Goal: Task Accomplishment & Management: Complete application form

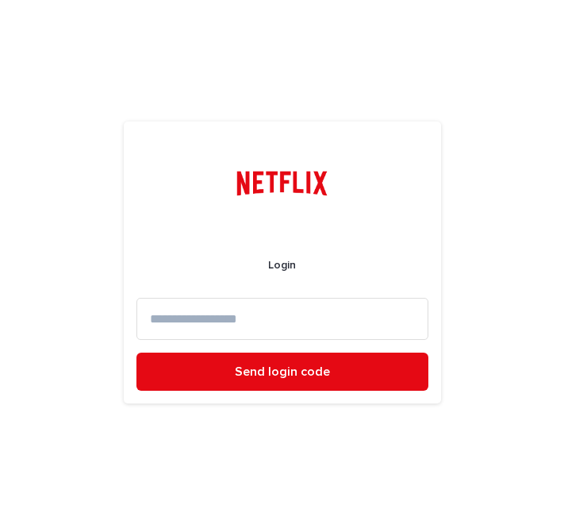
click at [407, 319] on input at bounding box center [283, 319] width 292 height 42
click at [308, 330] on input at bounding box center [283, 319] width 292 height 42
type input "*"
click at [96, 351] on div "Login Send login code" at bounding box center [282, 262] width 564 height 525
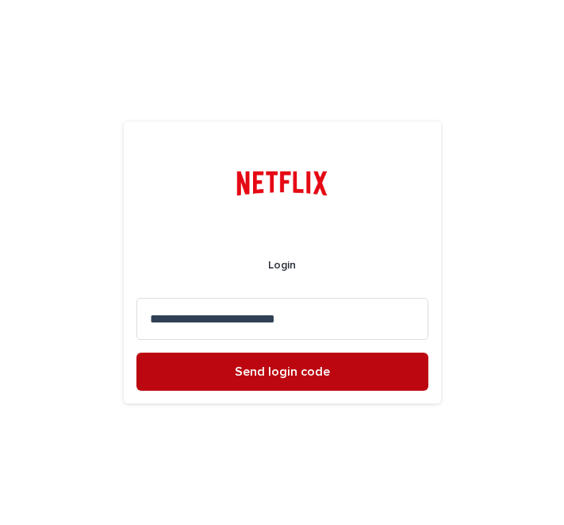
type input "**********"
click at [179, 367] on button "Send login code" at bounding box center [283, 371] width 292 height 38
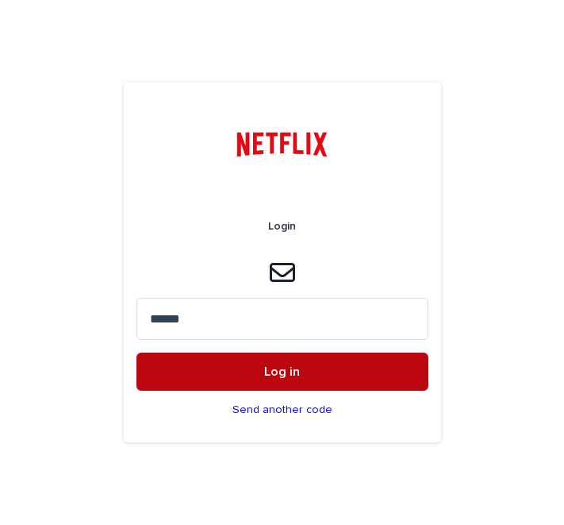
type input "******"
click at [154, 375] on button "Log in" at bounding box center [283, 371] width 292 height 38
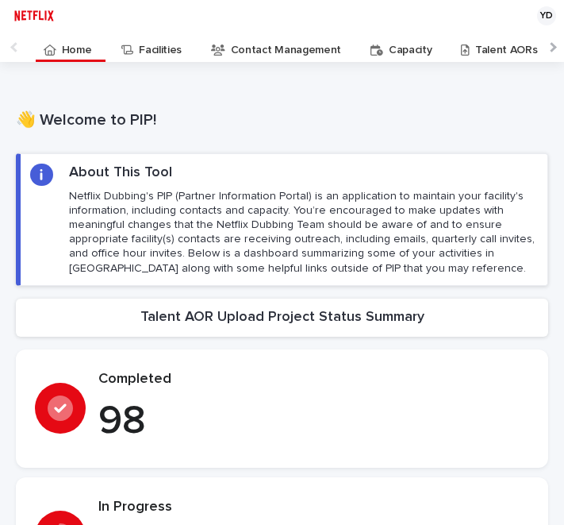
click at [477, 49] on p "Talent AORs" at bounding box center [506, 44] width 63 height 25
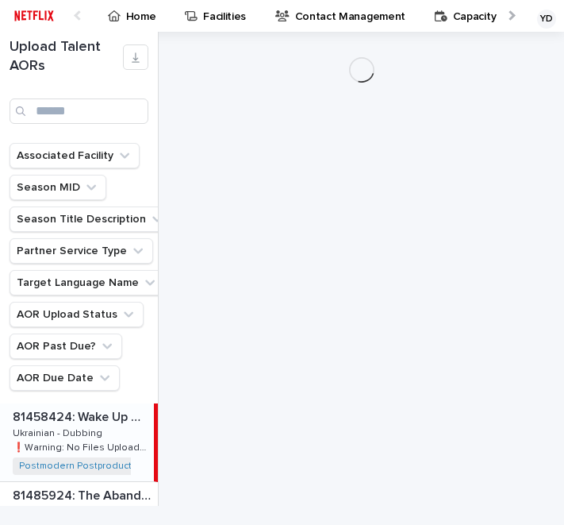
click at [322, 139] on div at bounding box center [361, 269] width 367 height 474
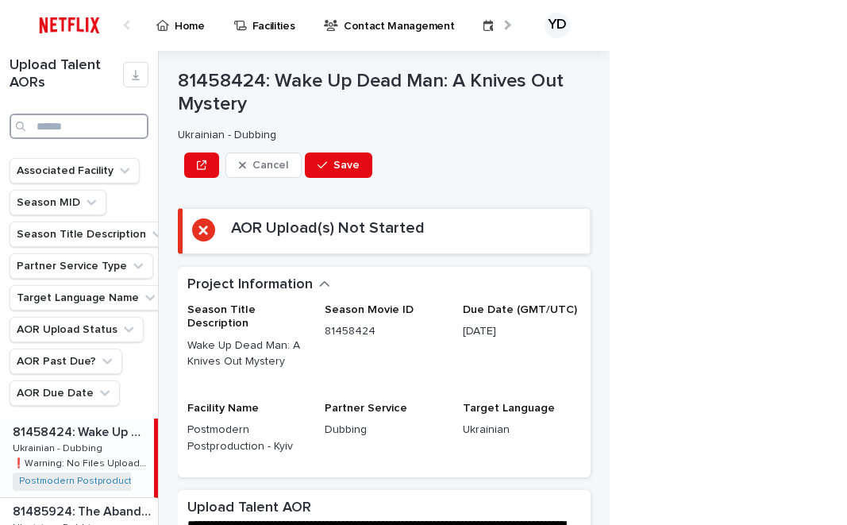
click at [90, 121] on input "Search" at bounding box center [79, 126] width 139 height 25
click at [59, 118] on input "Search" at bounding box center [79, 126] width 139 height 25
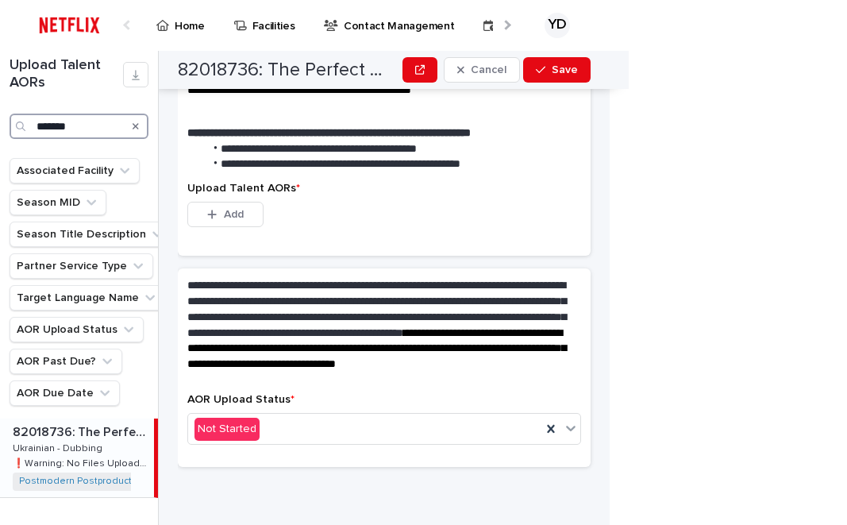
scroll to position [505, 0]
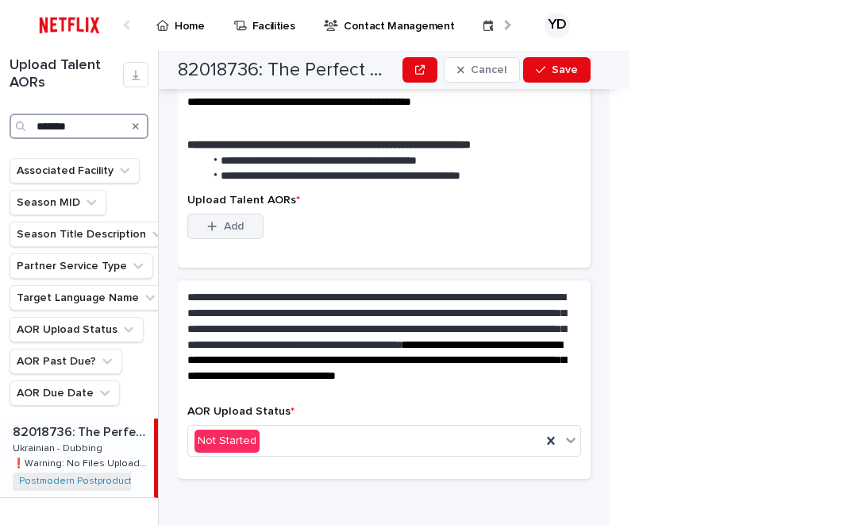
type input "*******"
click at [234, 221] on span "Add" at bounding box center [234, 226] width 20 height 11
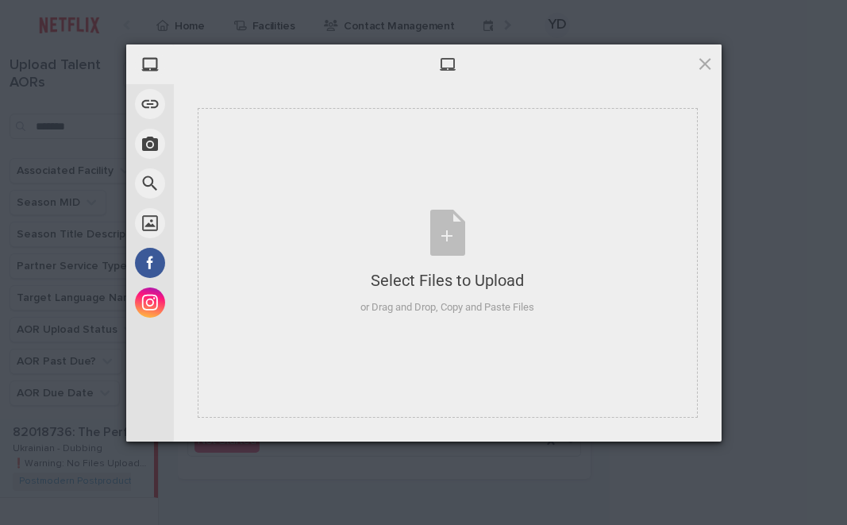
click at [0, 110] on div "My Device Link (URL) Take Photo Web Search Unsplash Facebook Instagram Select F…" at bounding box center [423, 262] width 847 height 525
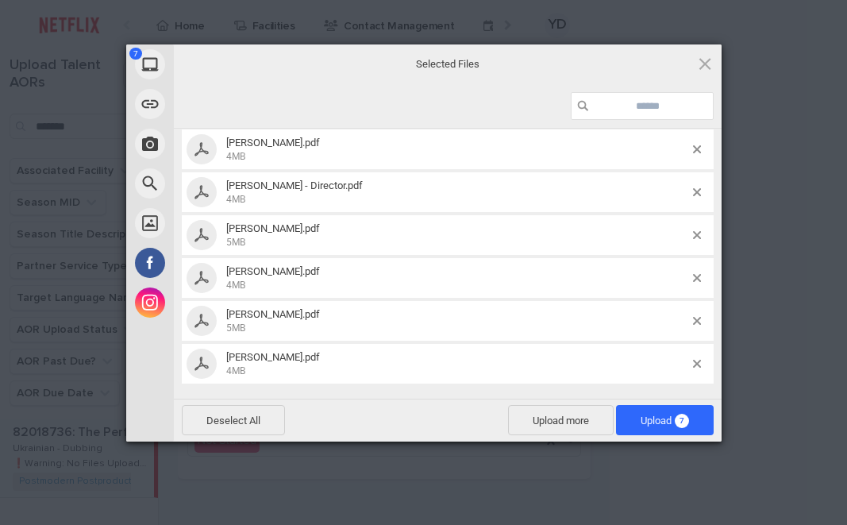
scroll to position [81, 0]
click at [564, 416] on span "Upload 7" at bounding box center [665, 420] width 48 height 12
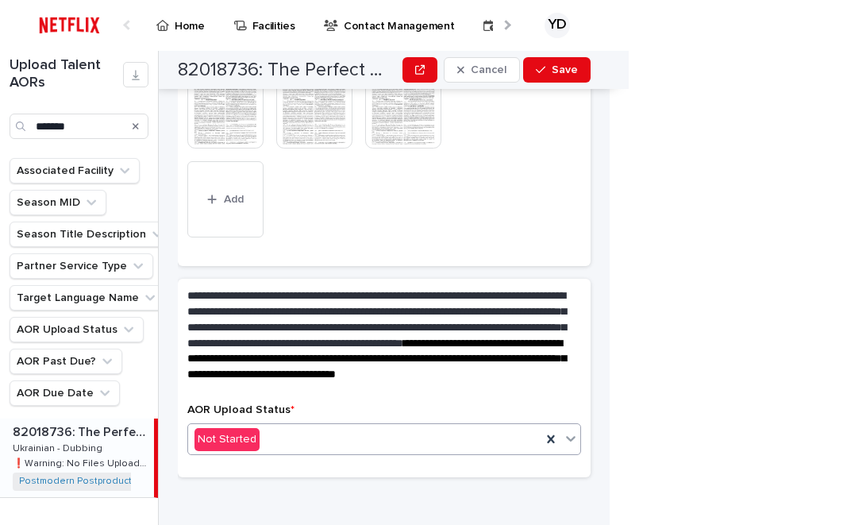
scroll to position [675, 0]
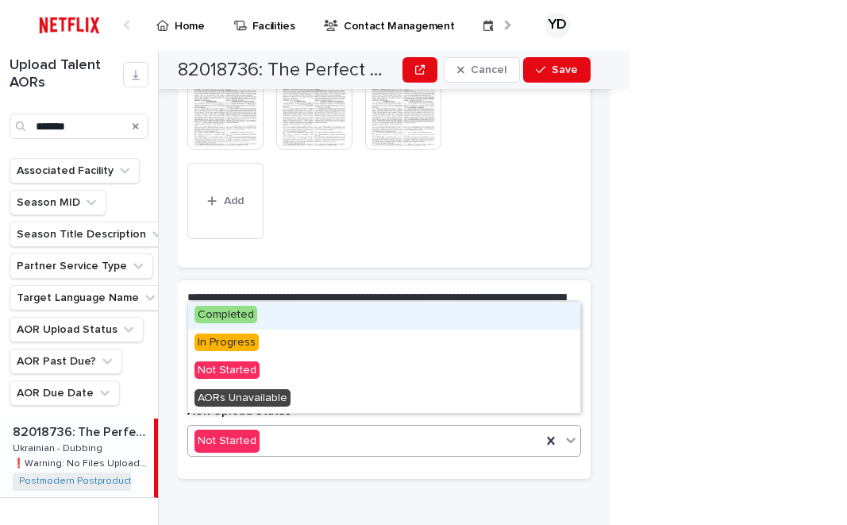
click at [248, 316] on span "Completed" at bounding box center [225, 314] width 63 height 17
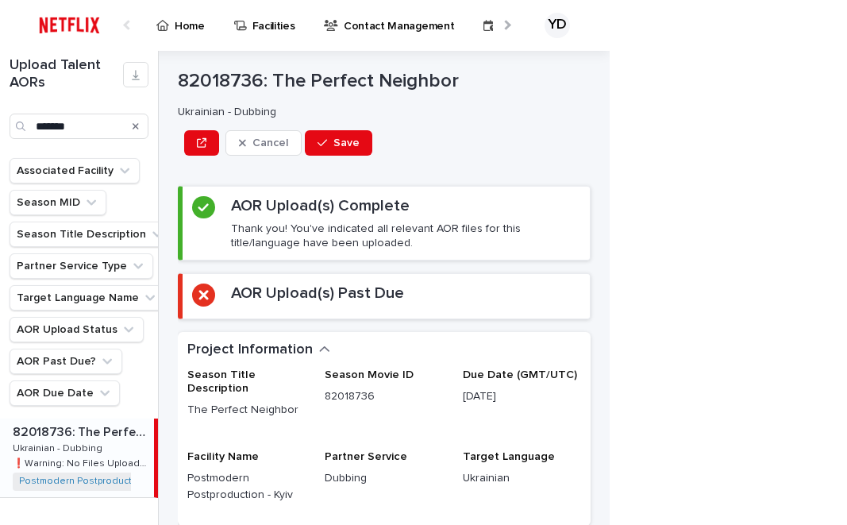
scroll to position [0, 0]
click at [344, 143] on span "Save" at bounding box center [346, 142] width 26 height 11
